Goal: Information Seeking & Learning: Check status

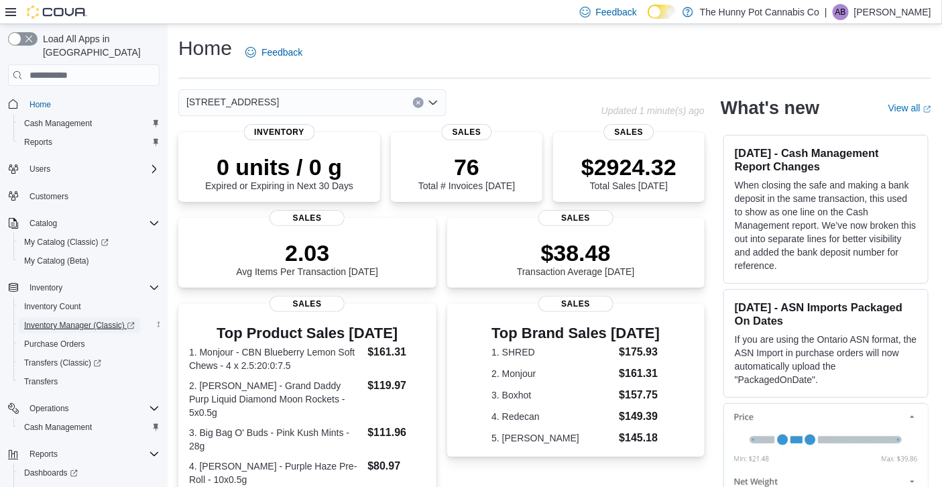
click at [70, 320] on span "Inventory Manager (Classic)" at bounding box center [79, 325] width 111 height 11
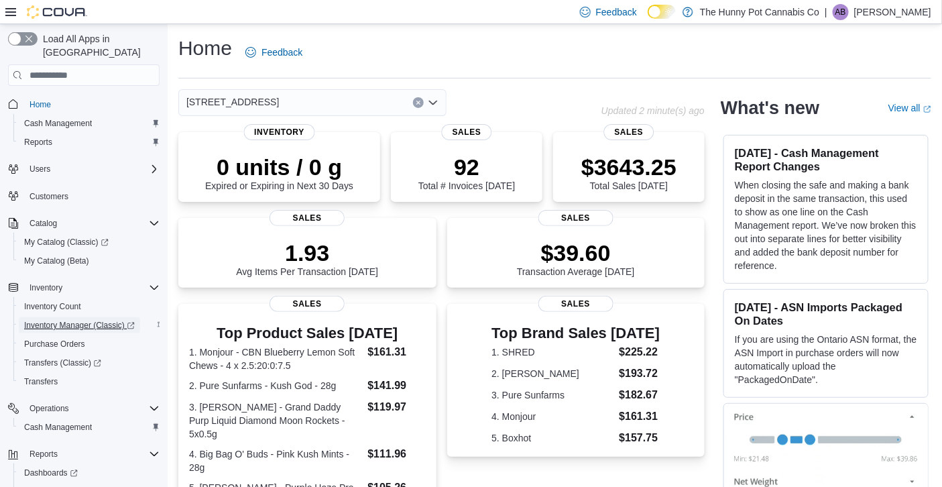
click at [105, 320] on span "Inventory Manager (Classic)" at bounding box center [79, 325] width 111 height 11
click at [52, 320] on span "Inventory Manager (Classic)" at bounding box center [79, 325] width 111 height 11
click at [60, 320] on span "Inventory Manager (Classic)" at bounding box center [79, 325] width 111 height 11
click at [62, 320] on span "Inventory Manager (Classic)" at bounding box center [79, 325] width 111 height 11
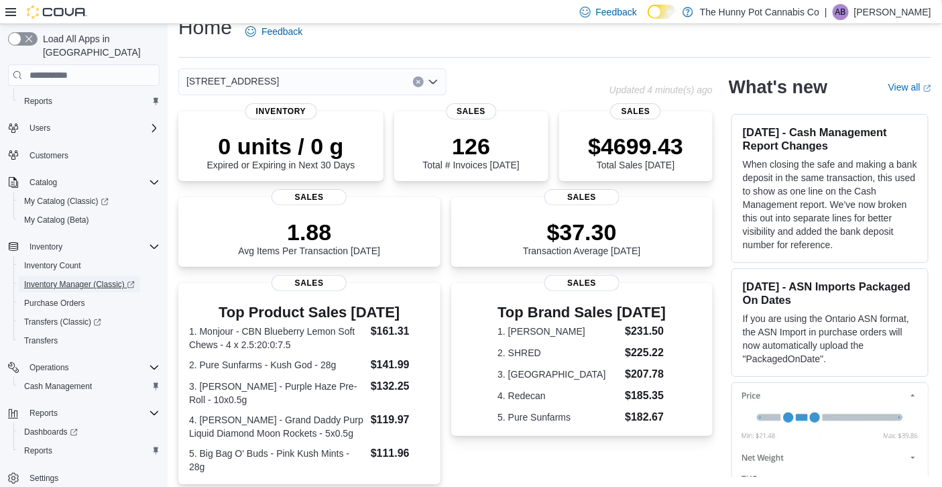
scroll to position [111, 0]
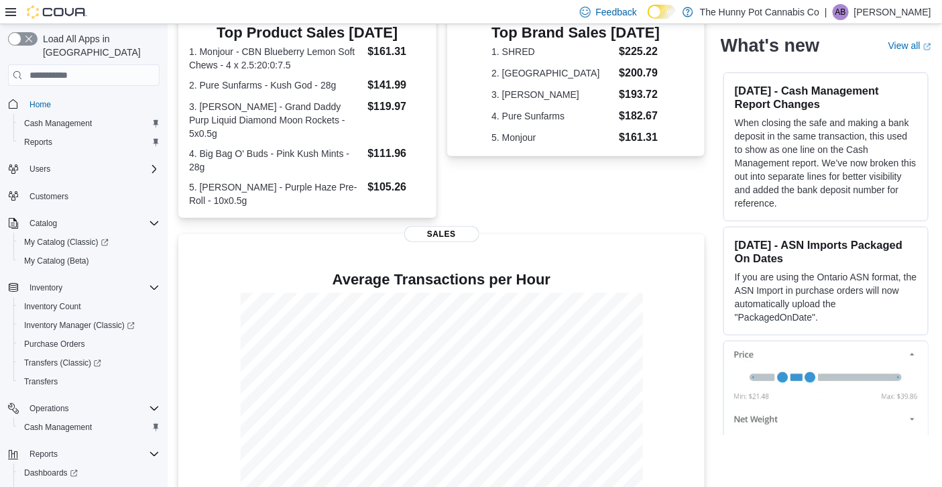
scroll to position [317, 0]
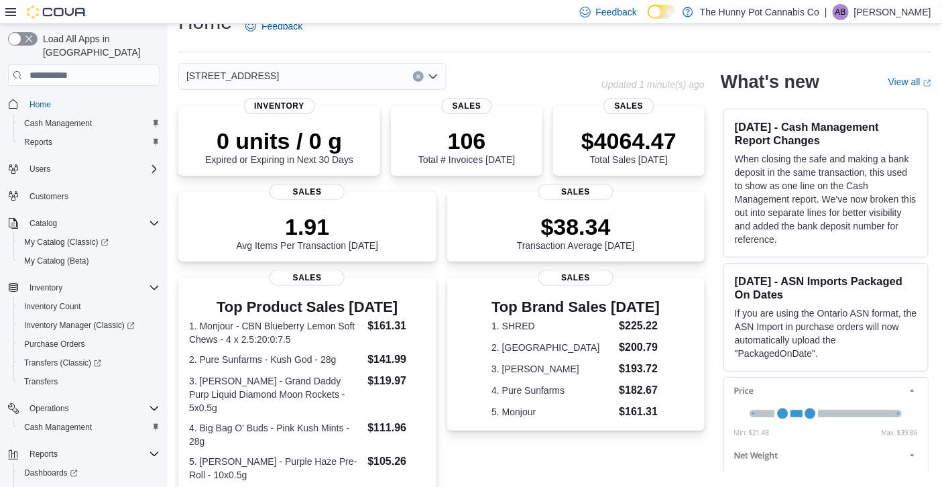
scroll to position [27, 0]
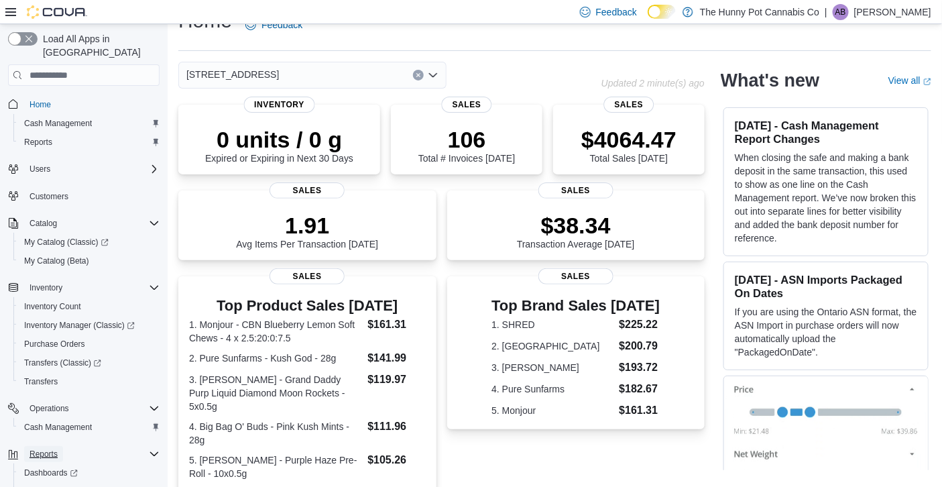
click at [36, 449] on span "Reports" at bounding box center [44, 454] width 28 height 11
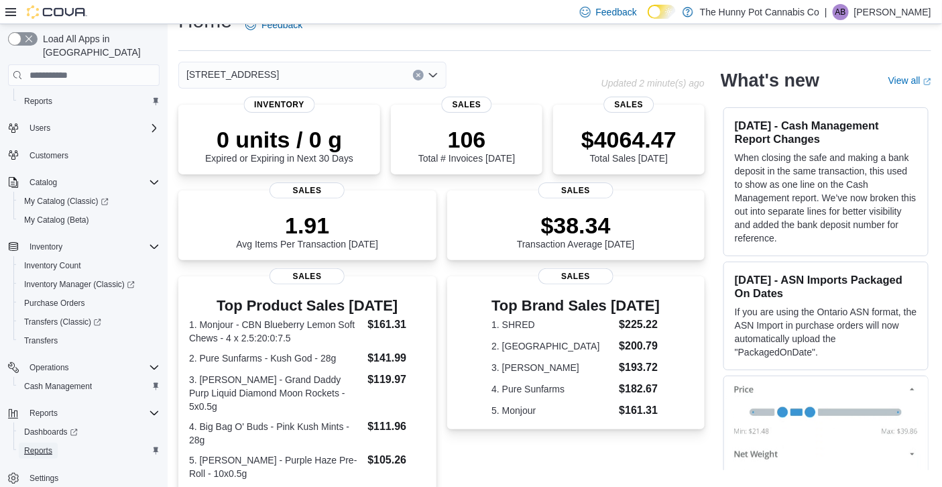
click at [42, 445] on span "Reports" at bounding box center [38, 450] width 28 height 11
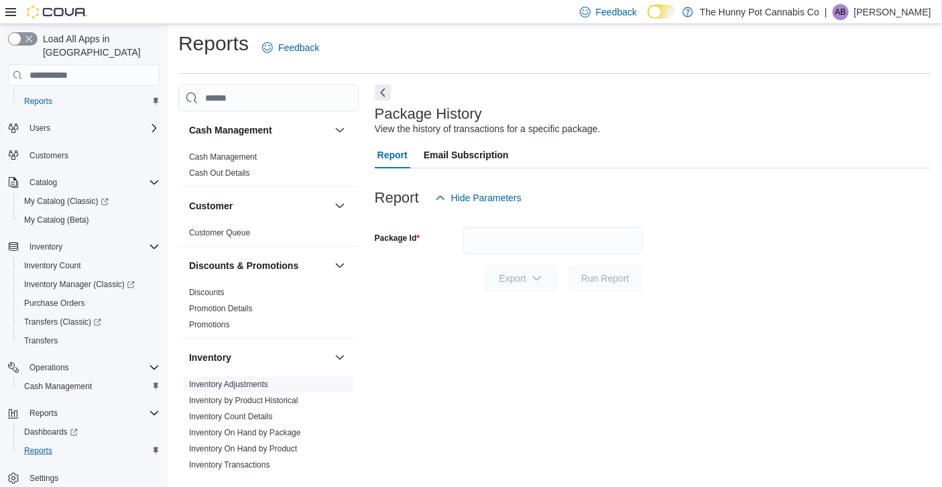
scroll to position [82, 0]
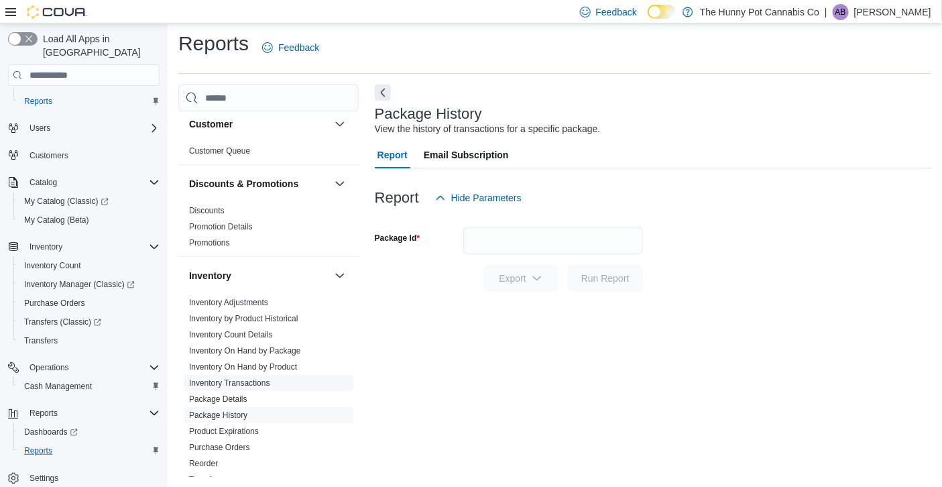
click at [257, 381] on link "Inventory Transactions" at bounding box center [229, 382] width 81 height 9
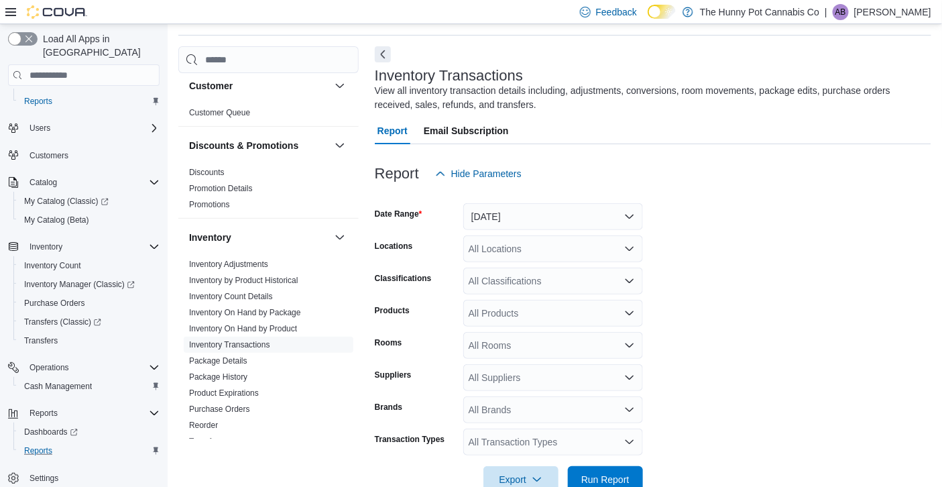
scroll to position [45, 0]
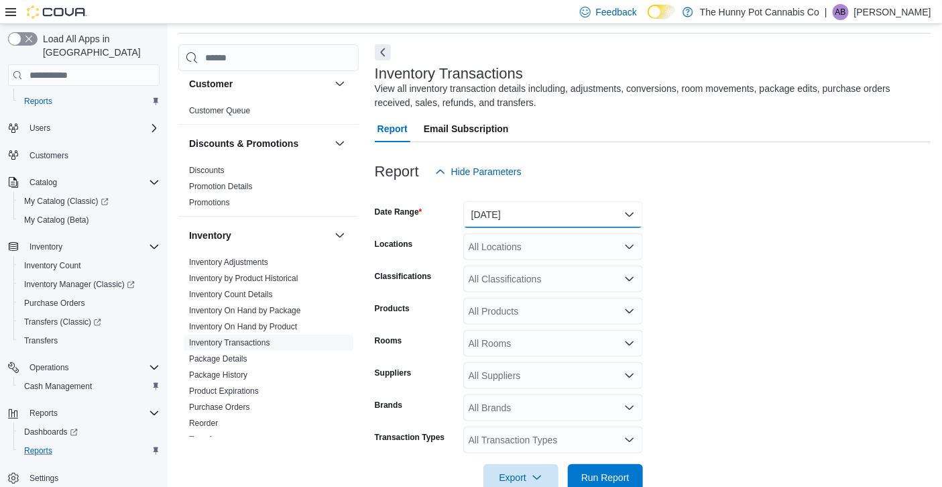
click at [516, 214] on button "Yesterday" at bounding box center [553, 214] width 180 height 27
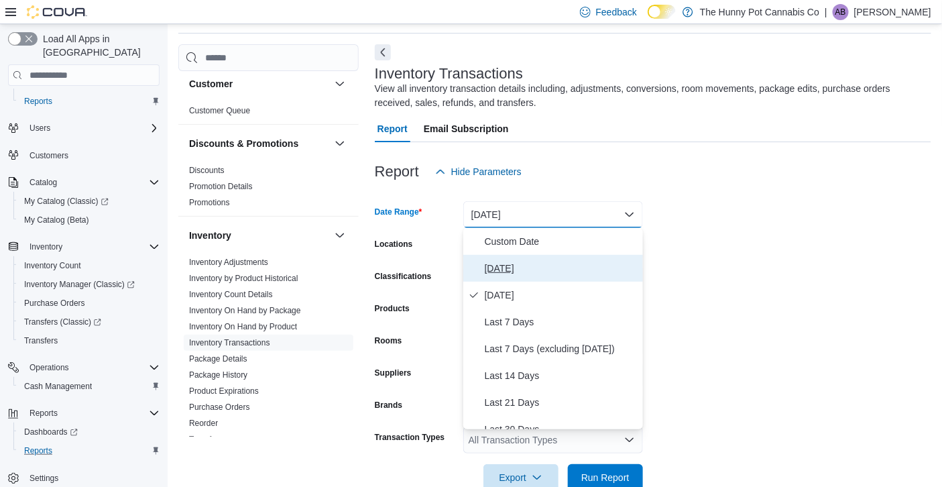
click at [522, 262] on span "Today" at bounding box center [561, 268] width 153 height 16
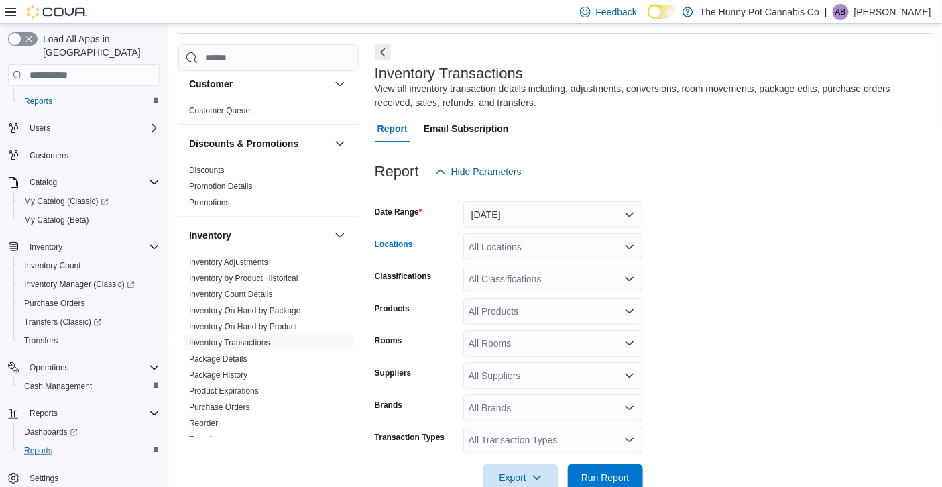
click at [533, 245] on div "All Locations" at bounding box center [553, 246] width 180 height 27
type input "**"
click at [527, 266] on span "328 Speedvale Ave E" at bounding box center [545, 269] width 93 height 13
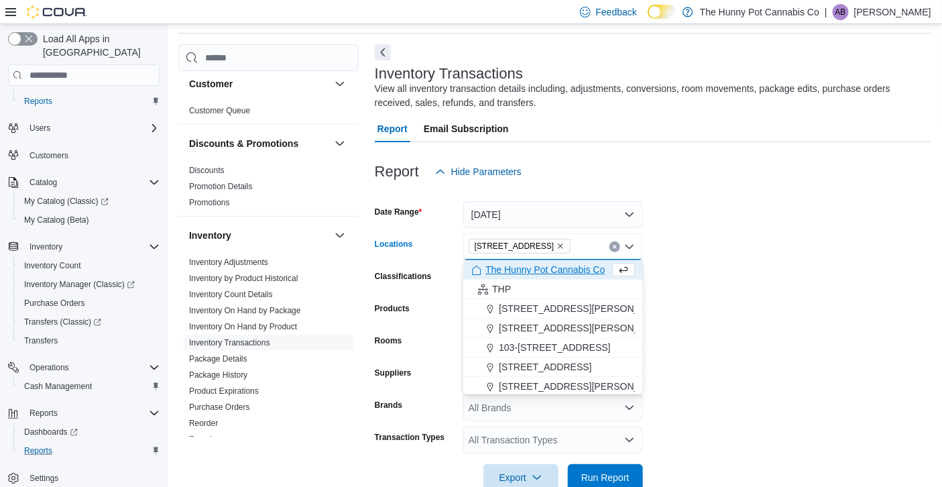
click at [724, 291] on form "Date Range Today Locations 328 Speedvale Ave E Combo box. Selected. 328 Speedva…" at bounding box center [653, 338] width 557 height 306
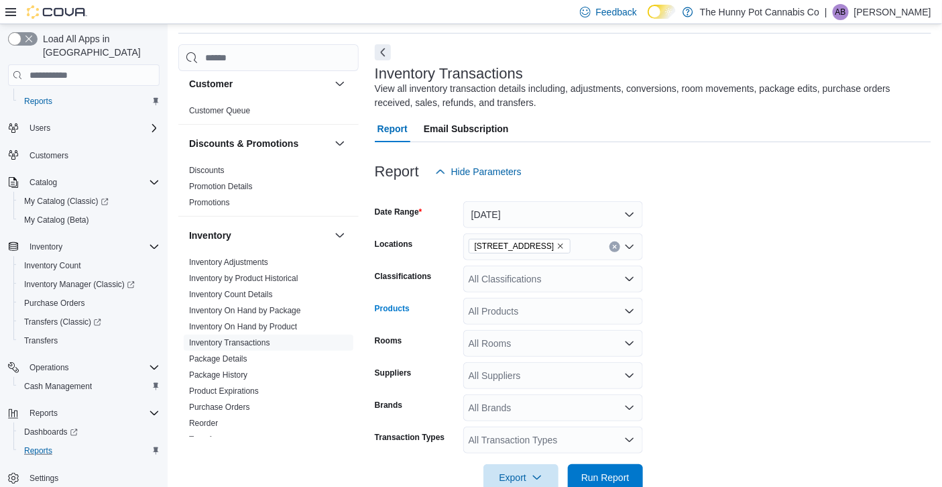
click at [522, 322] on div "All Products" at bounding box center [553, 311] width 180 height 27
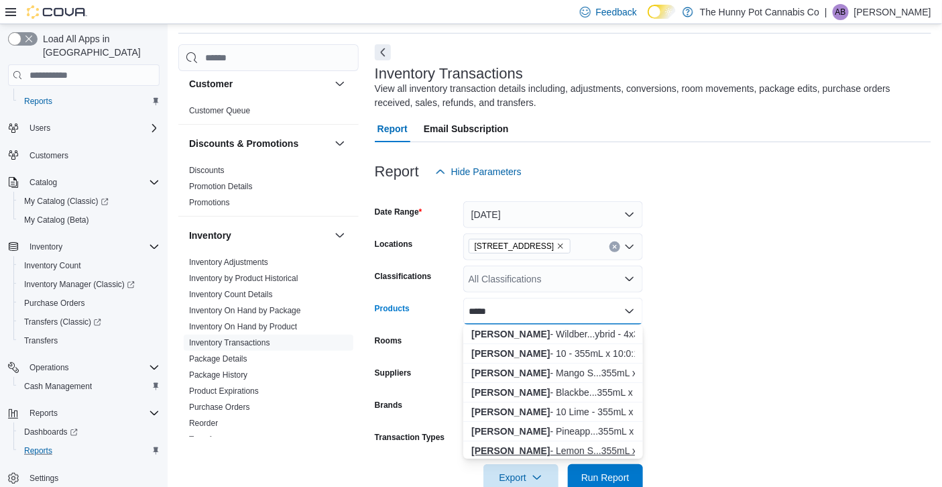
type input "*****"
click at [541, 449] on div "Mollo - Lemon S...355mL x 10:0:20" at bounding box center [553, 450] width 164 height 13
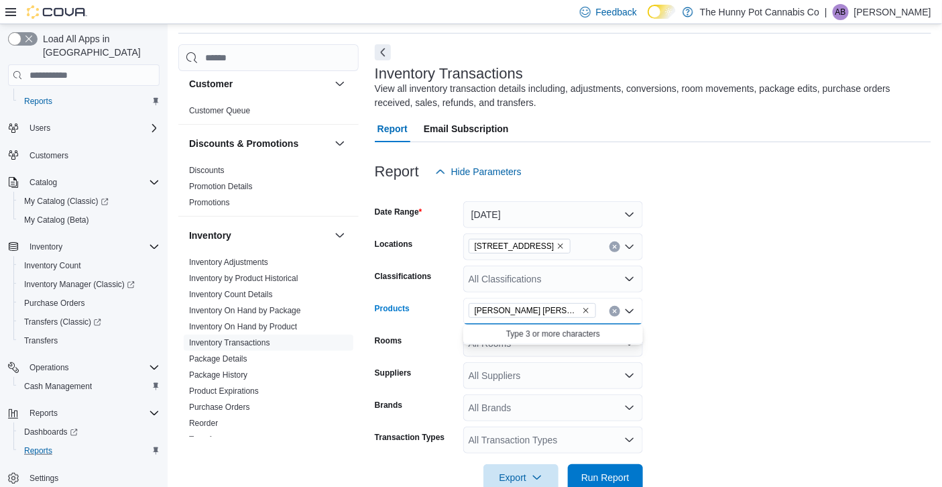
scroll to position [75, 0]
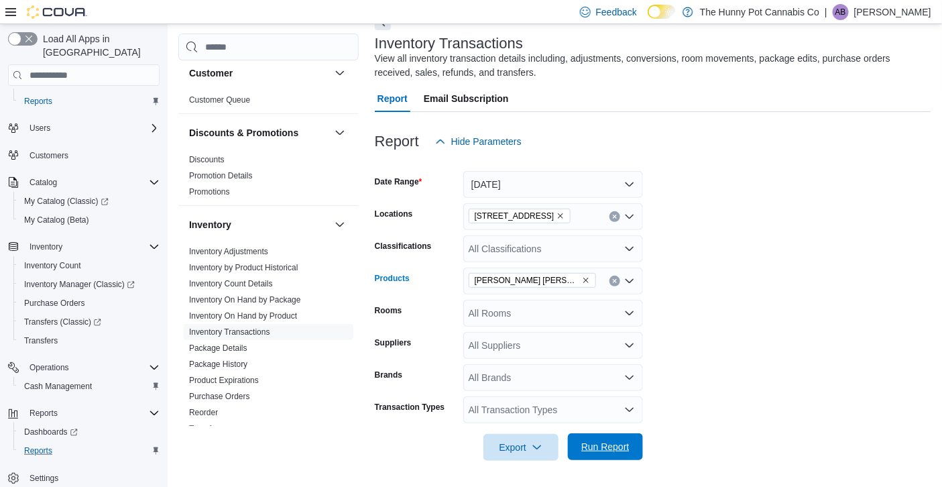
click at [616, 439] on span "Run Report" at bounding box center [605, 446] width 59 height 27
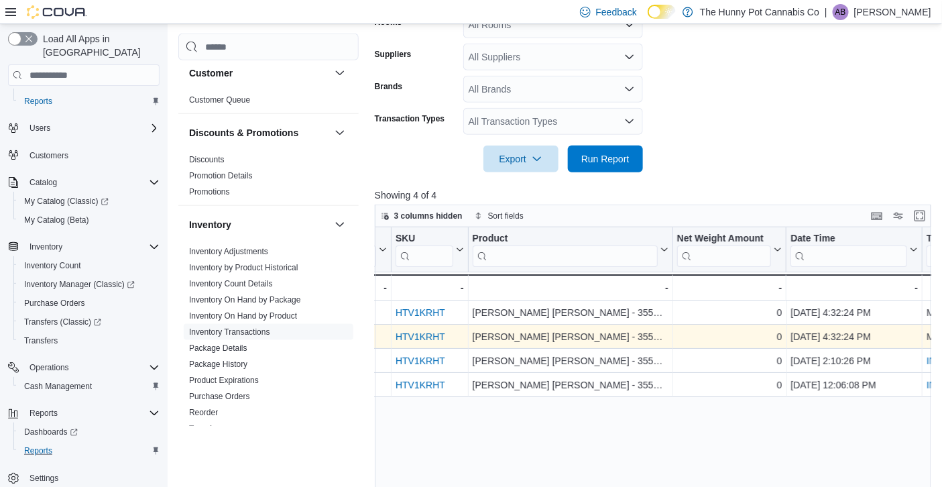
scroll to position [0, 231]
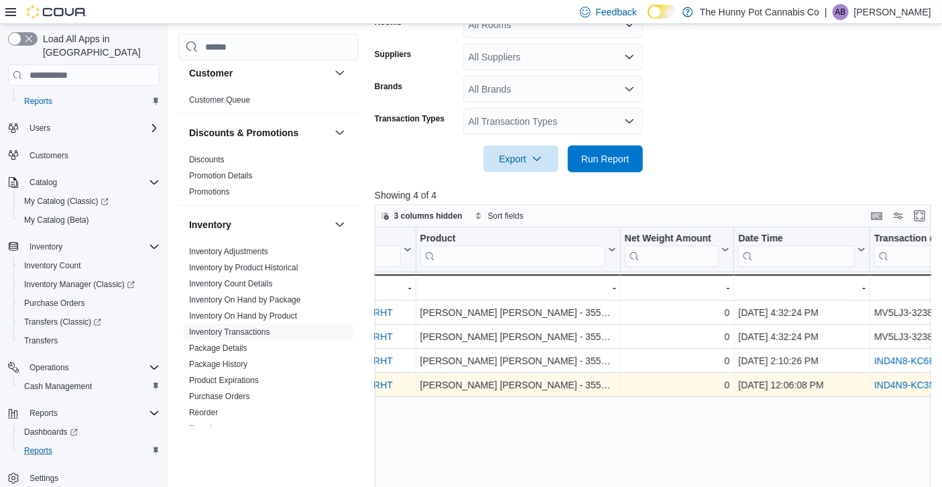
click at [909, 388] on link "IND4N9-KC3MLQ" at bounding box center [912, 385] width 75 height 11
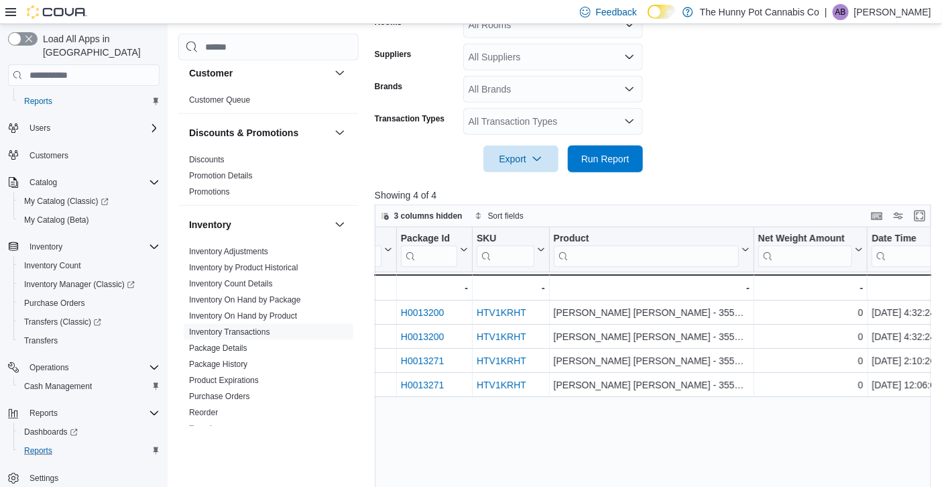
scroll to position [0, 96]
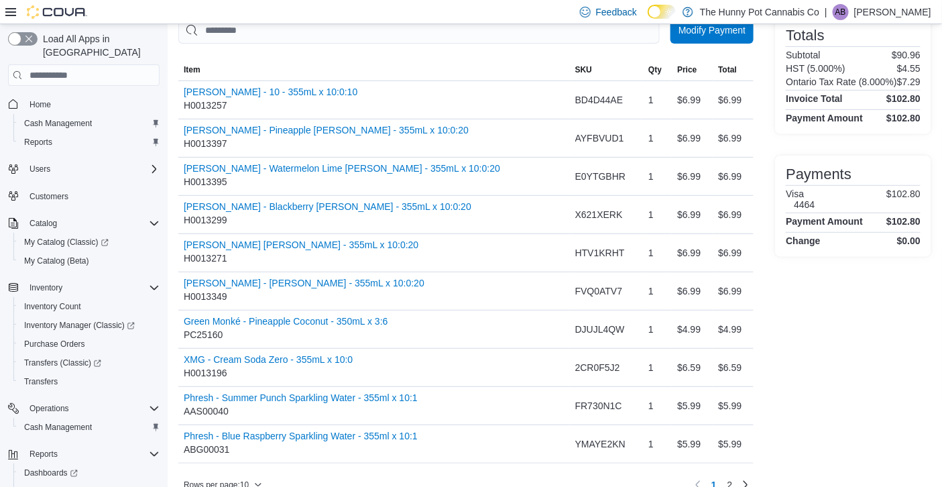
scroll to position [111, 0]
